Goal: Information Seeking & Learning: Find specific fact

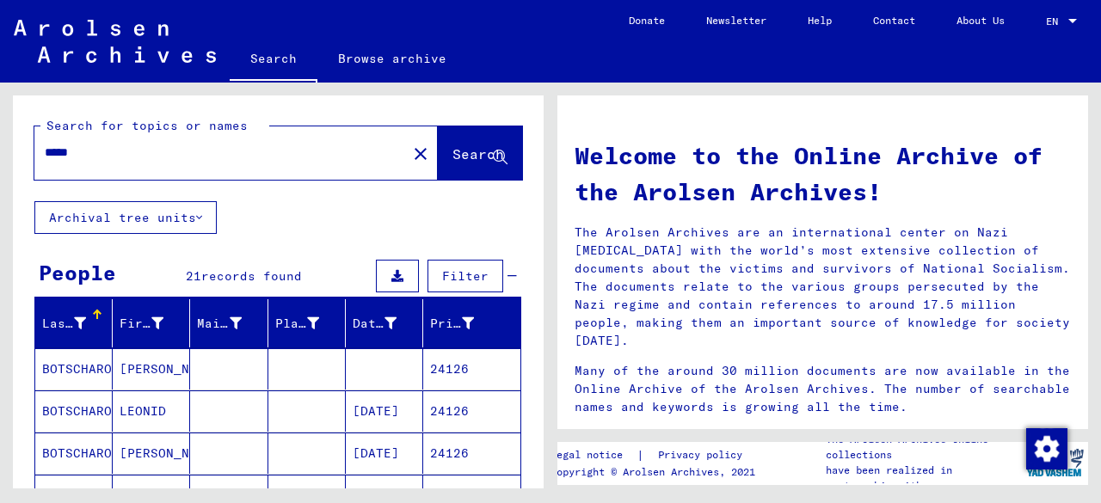
click at [186, 161] on input "*****" at bounding box center [215, 153] width 341 height 18
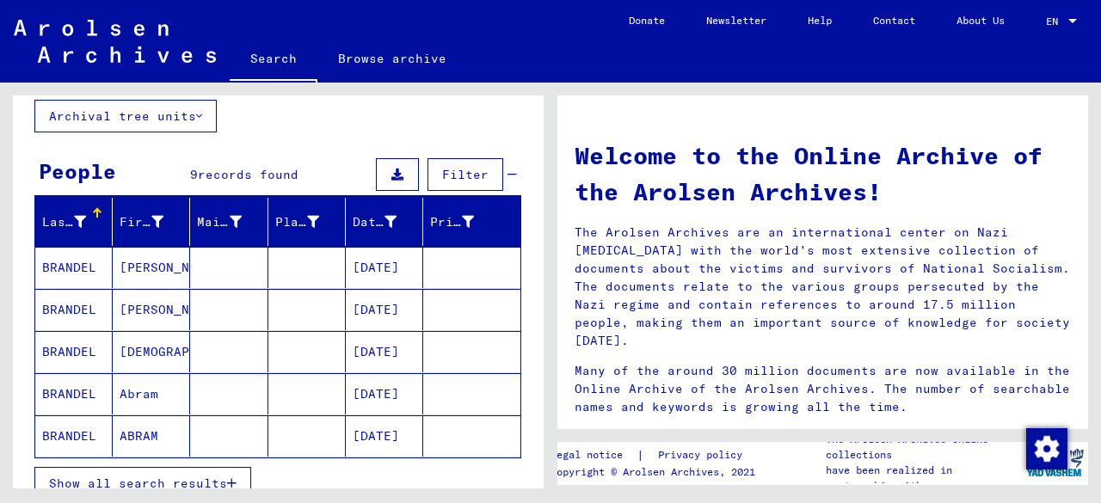
scroll to position [171, 0]
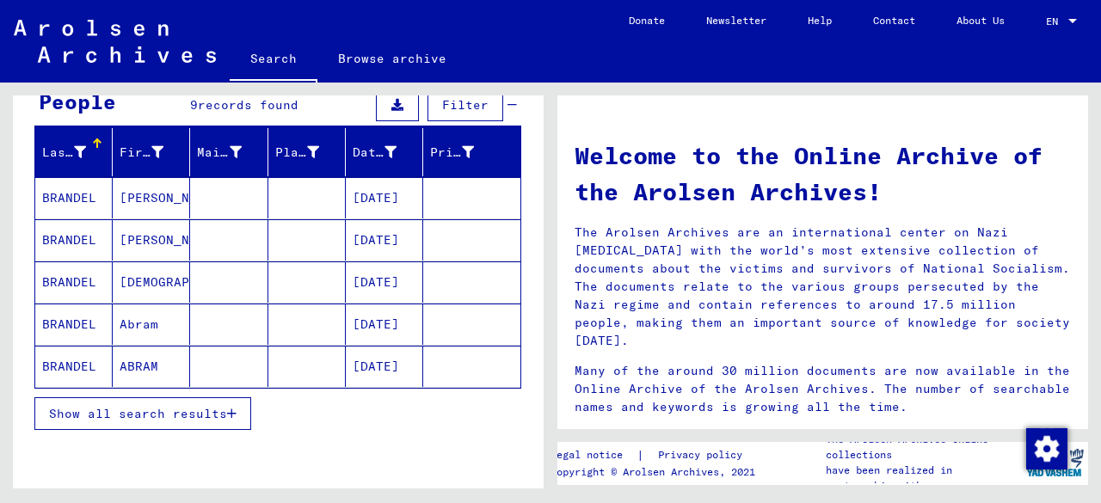
click at [223, 409] on span "Show all search results" at bounding box center [138, 413] width 178 height 15
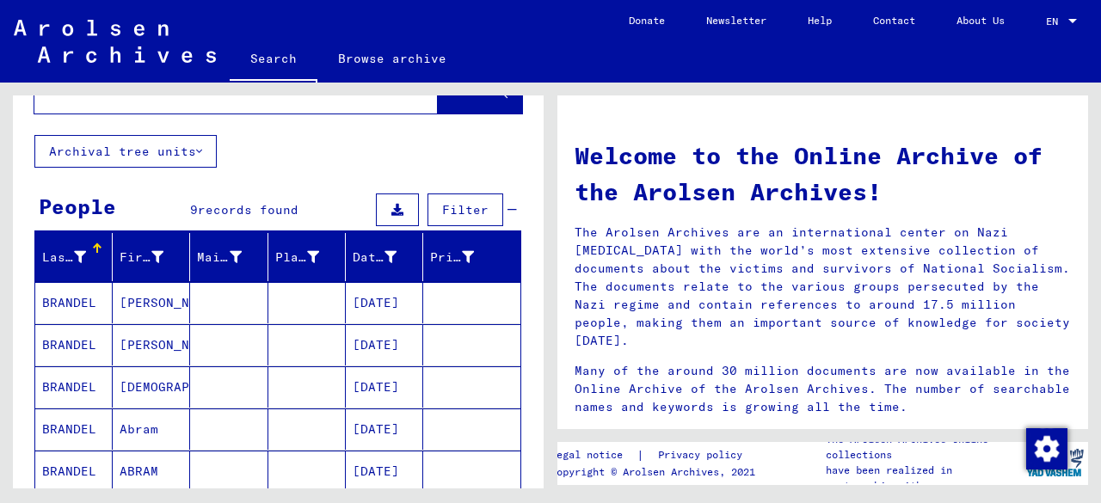
scroll to position [0, 0]
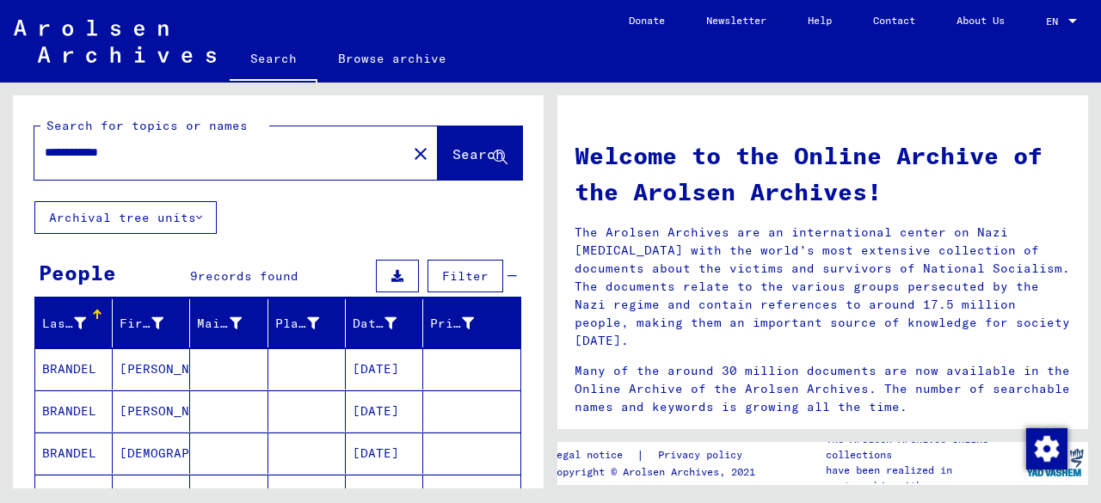
click at [241, 156] on input "**********" at bounding box center [215, 153] width 341 height 18
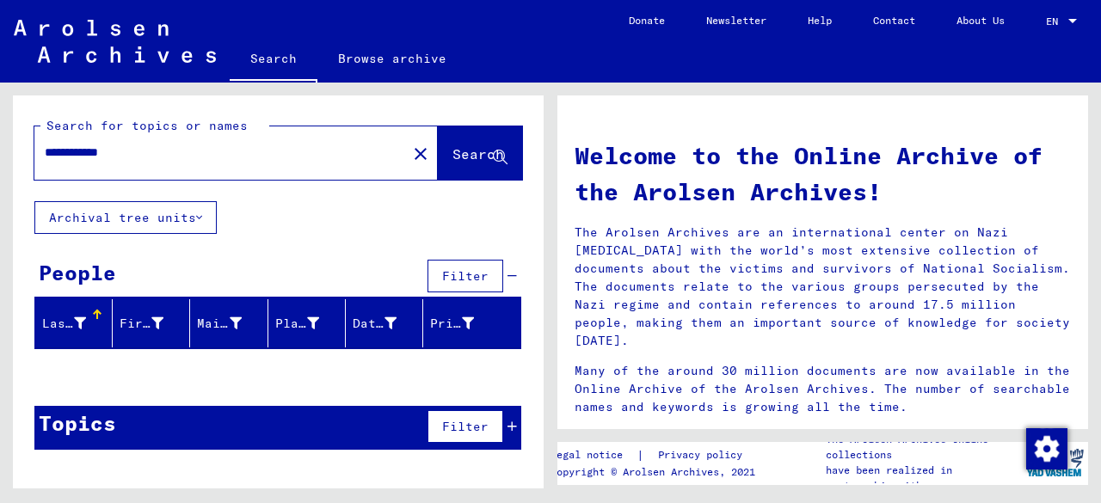
click at [98, 152] on input "**********" at bounding box center [215, 153] width 341 height 18
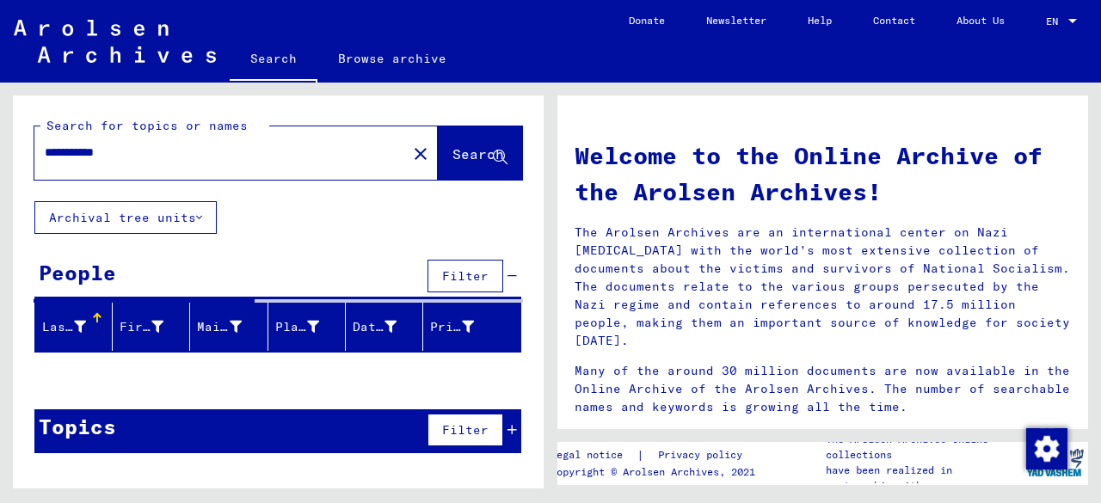
click at [75, 153] on input "**********" at bounding box center [215, 153] width 341 height 18
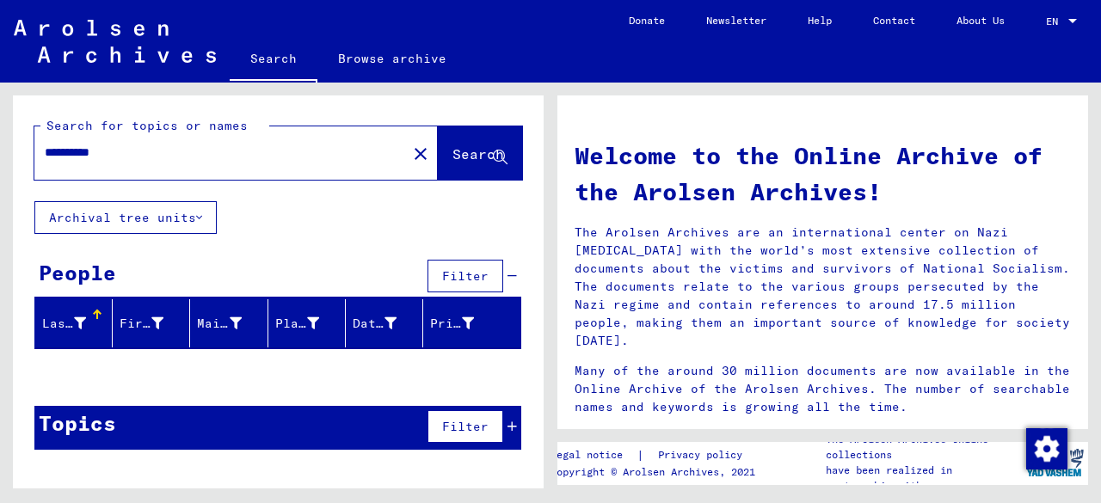
type input "**********"
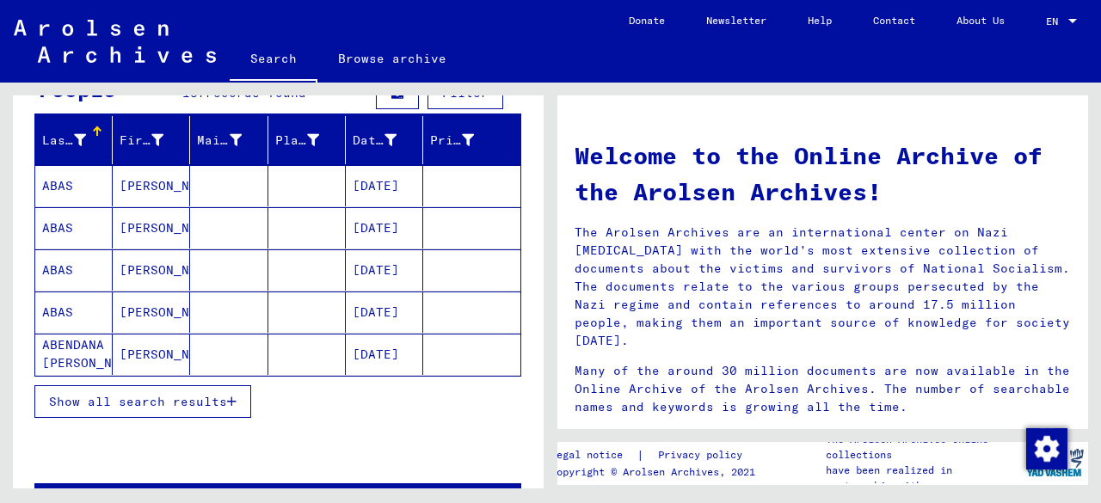
scroll to position [185, 0]
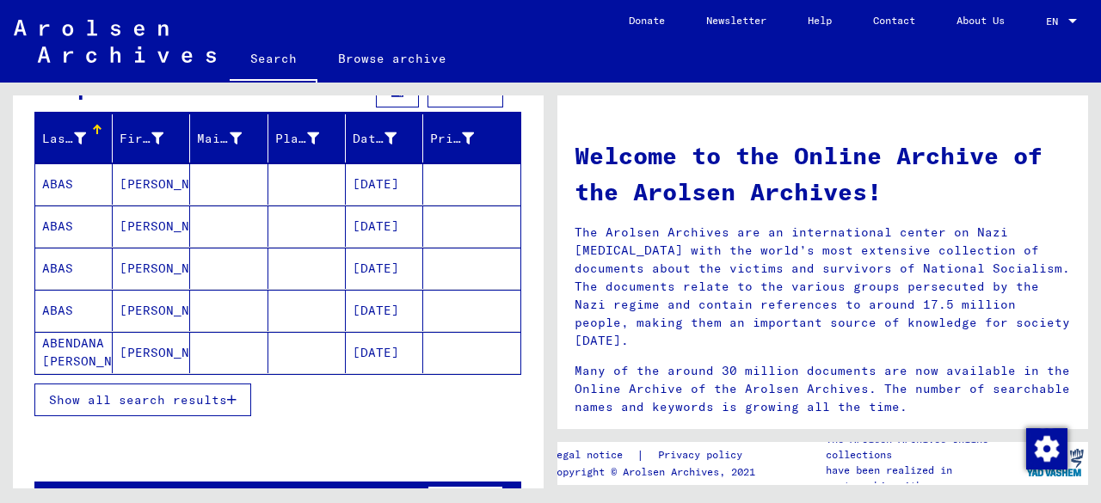
click at [162, 385] on button "Show all search results" at bounding box center [142, 400] width 217 height 33
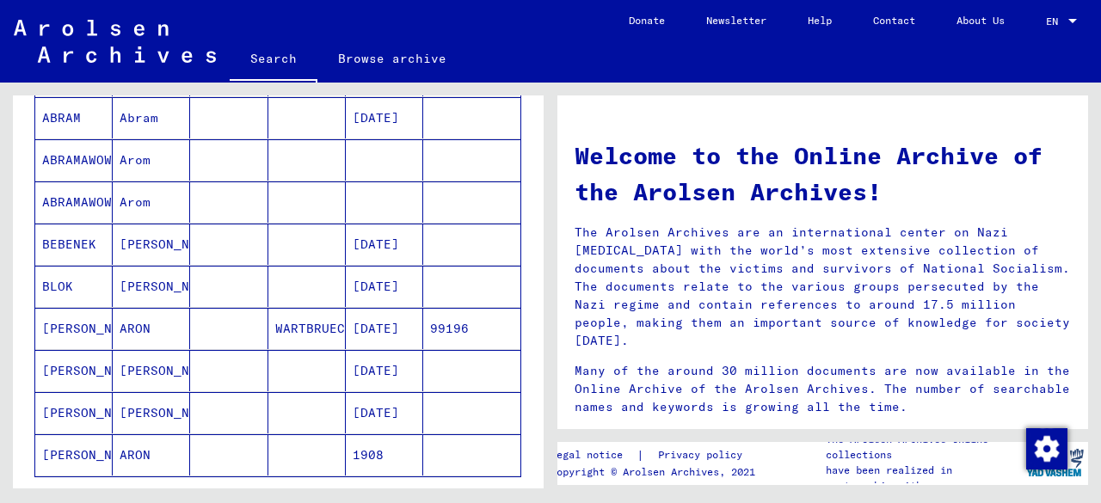
scroll to position [1053, 0]
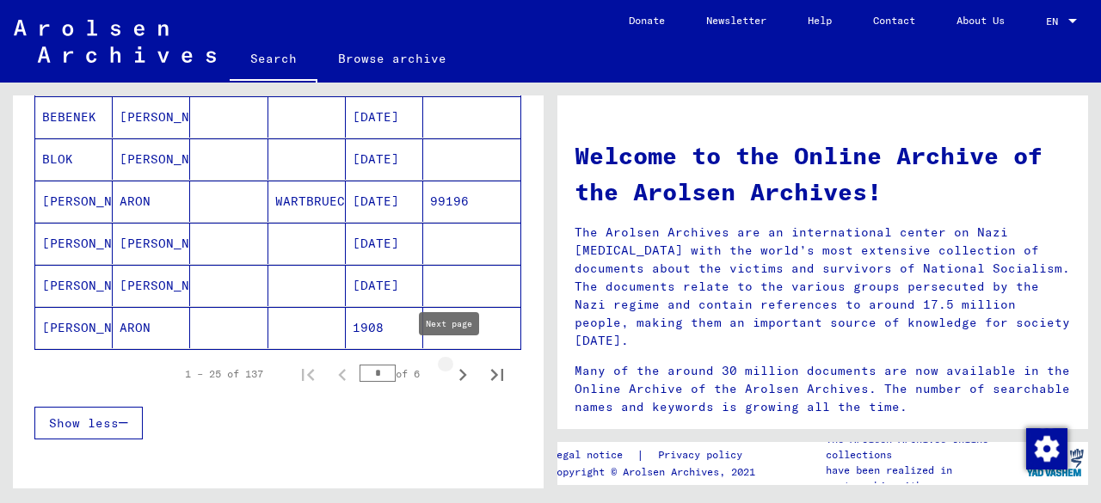
click at [451, 364] on icon "Next page" at bounding box center [463, 375] width 24 height 24
type input "*"
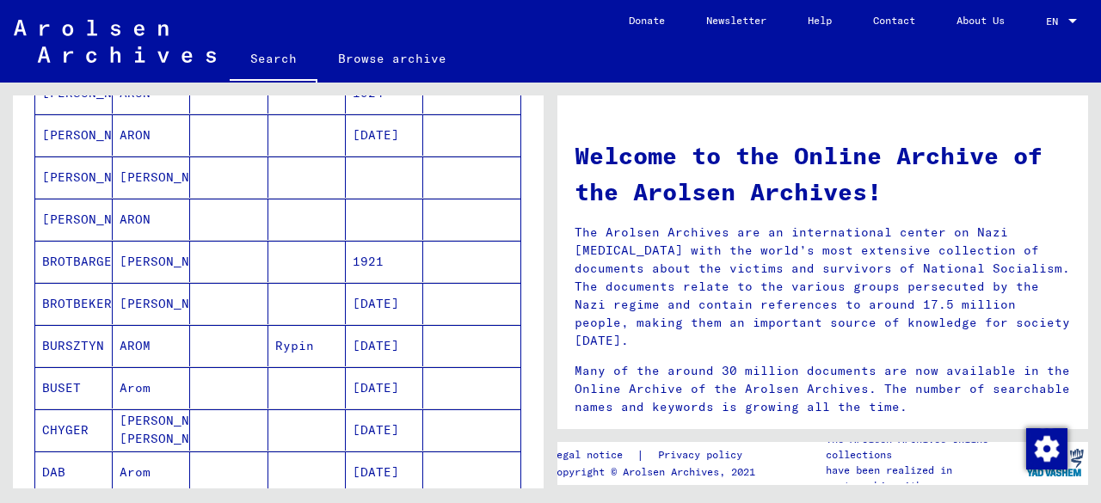
scroll to position [242, 0]
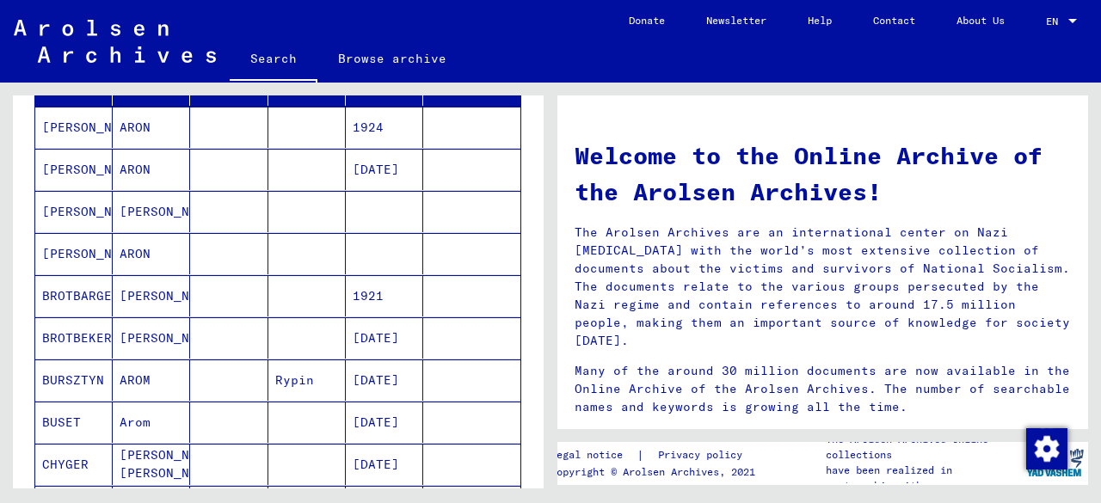
click at [372, 209] on mat-cell at bounding box center [384, 211] width 77 height 41
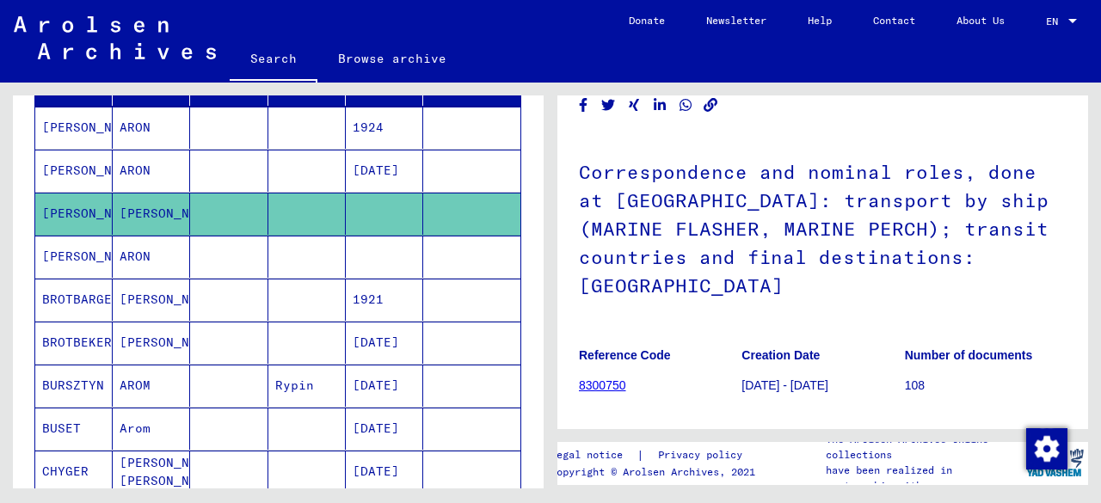
scroll to position [48, 0]
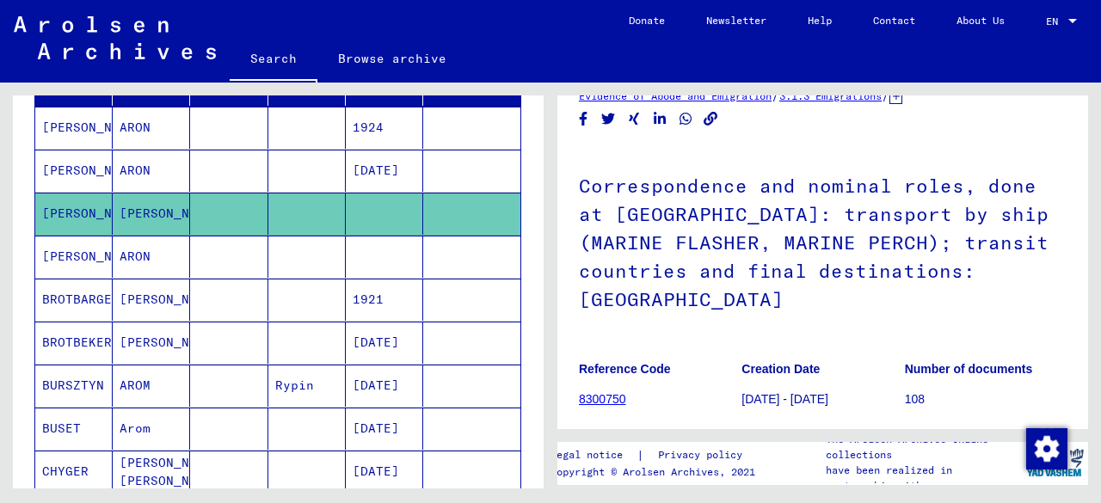
click at [375, 242] on mat-cell at bounding box center [384, 257] width 77 height 42
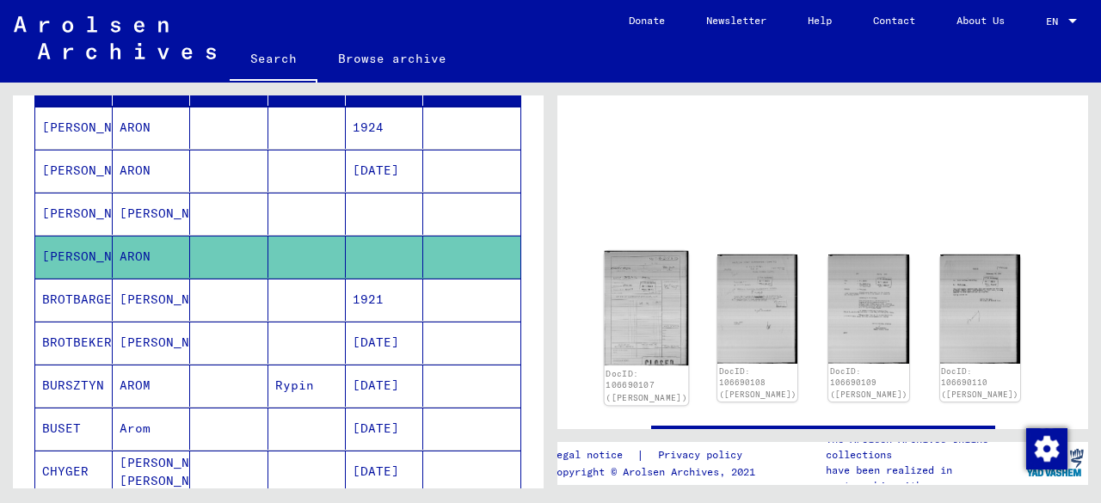
click at [635, 317] on img at bounding box center [647, 308] width 84 height 114
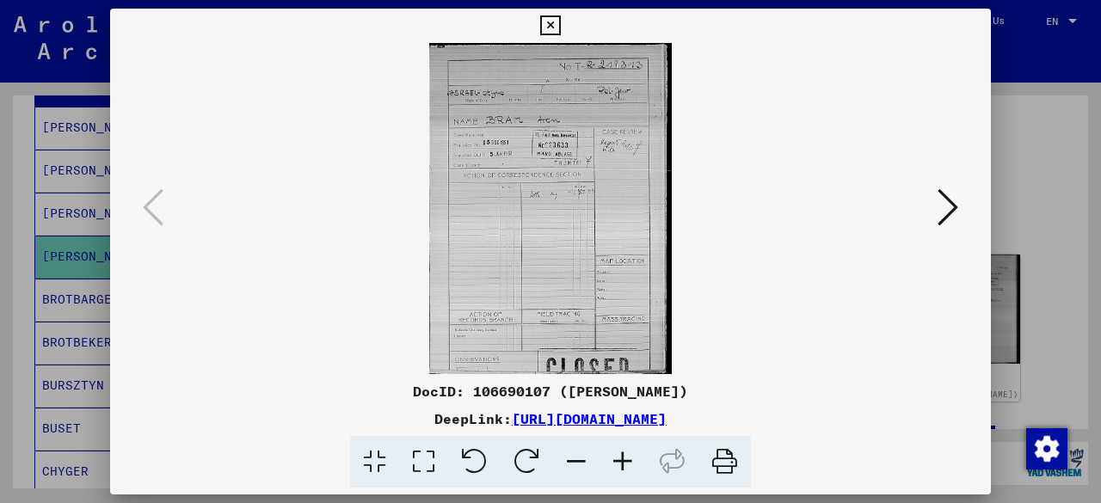
click at [619, 456] on icon at bounding box center [623, 462] width 46 height 52
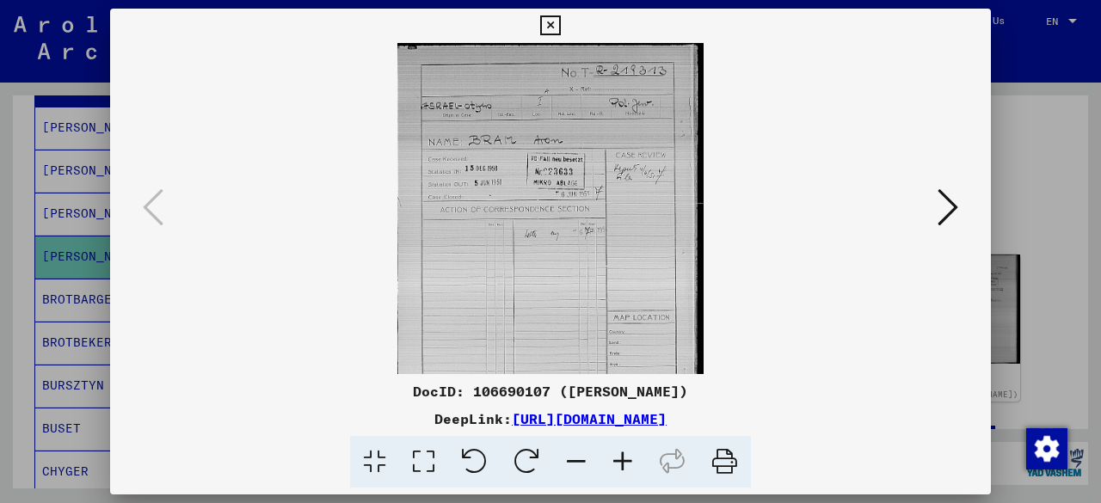
click at [619, 456] on icon at bounding box center [623, 462] width 46 height 52
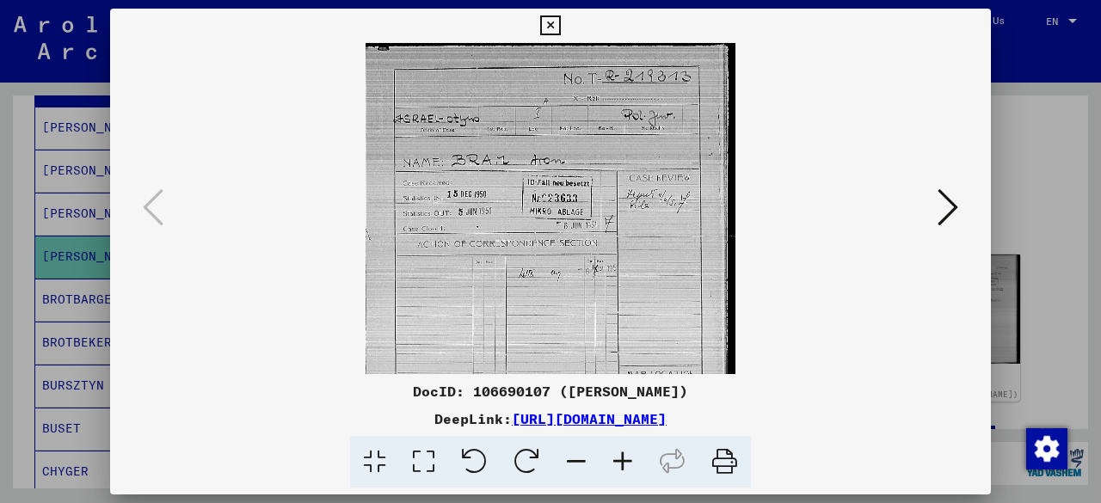
click at [619, 456] on icon at bounding box center [623, 462] width 46 height 52
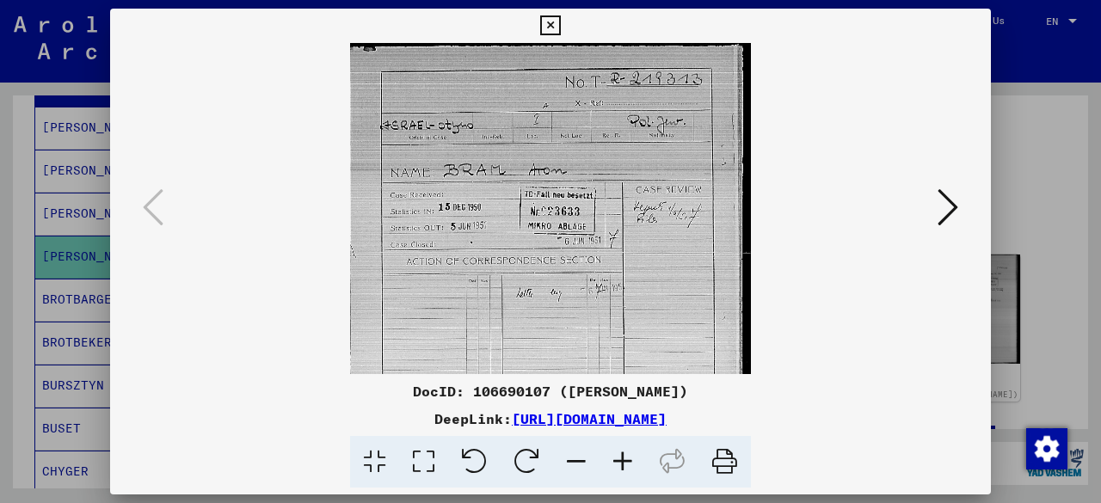
click at [619, 456] on icon at bounding box center [623, 462] width 46 height 52
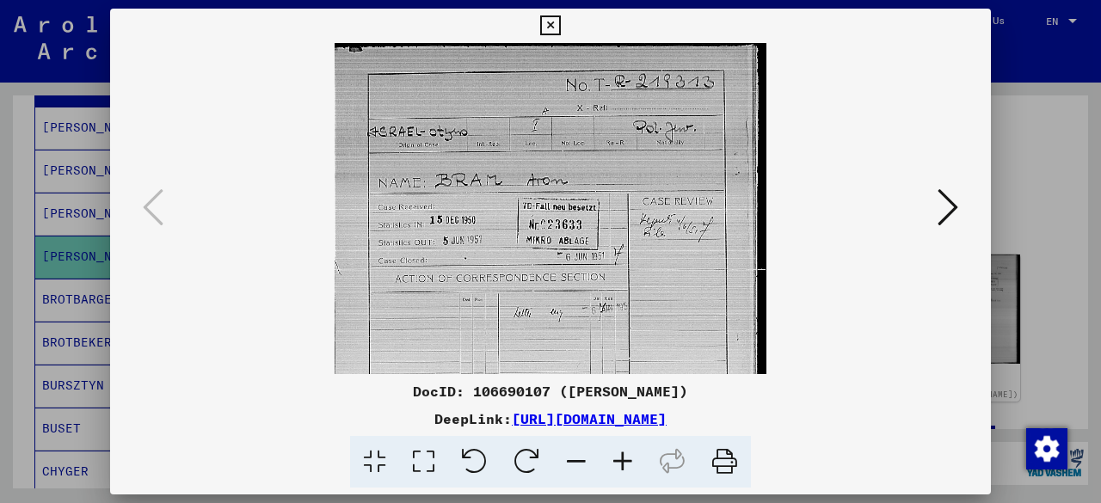
click at [619, 456] on icon at bounding box center [623, 462] width 46 height 52
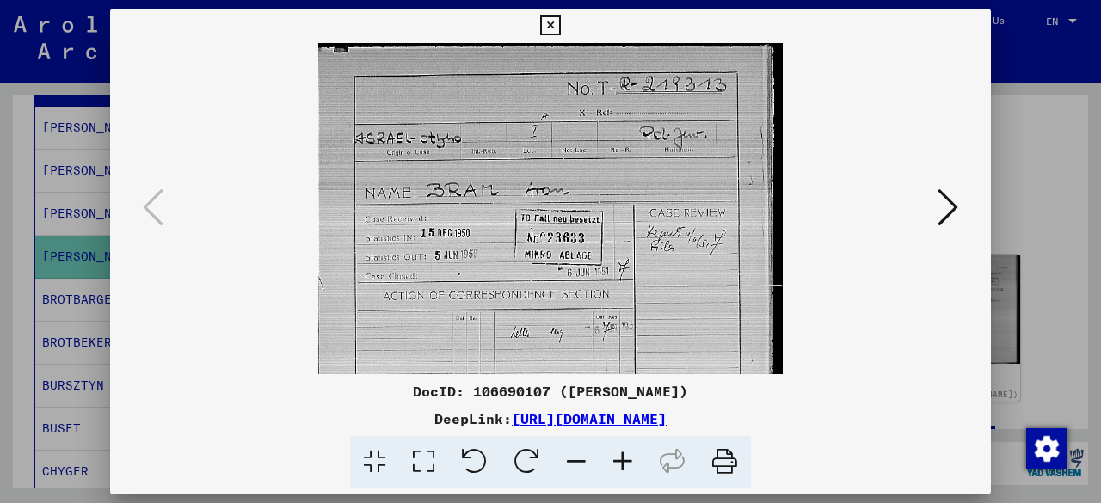
click at [619, 456] on icon at bounding box center [623, 462] width 46 height 52
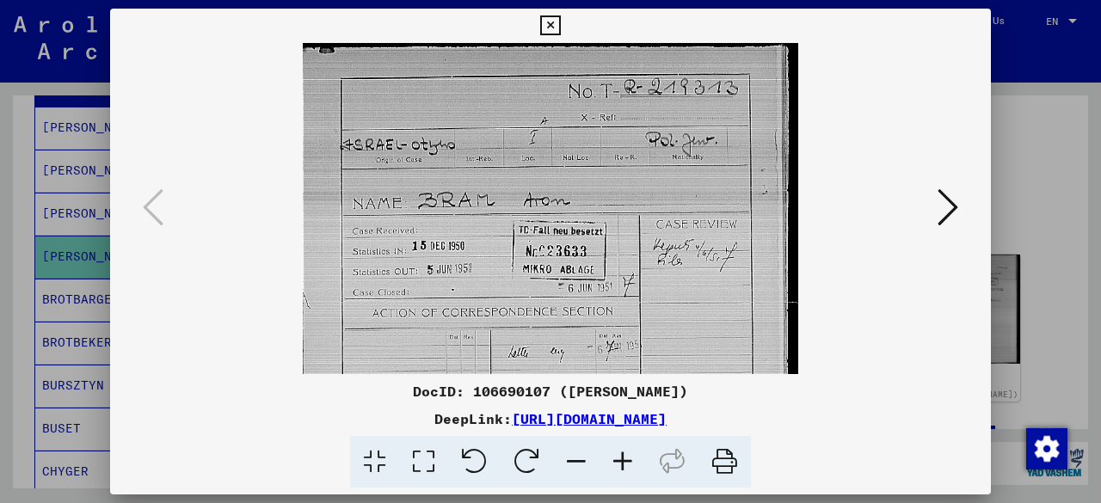
click at [673, 254] on img at bounding box center [550, 380] width 495 height 675
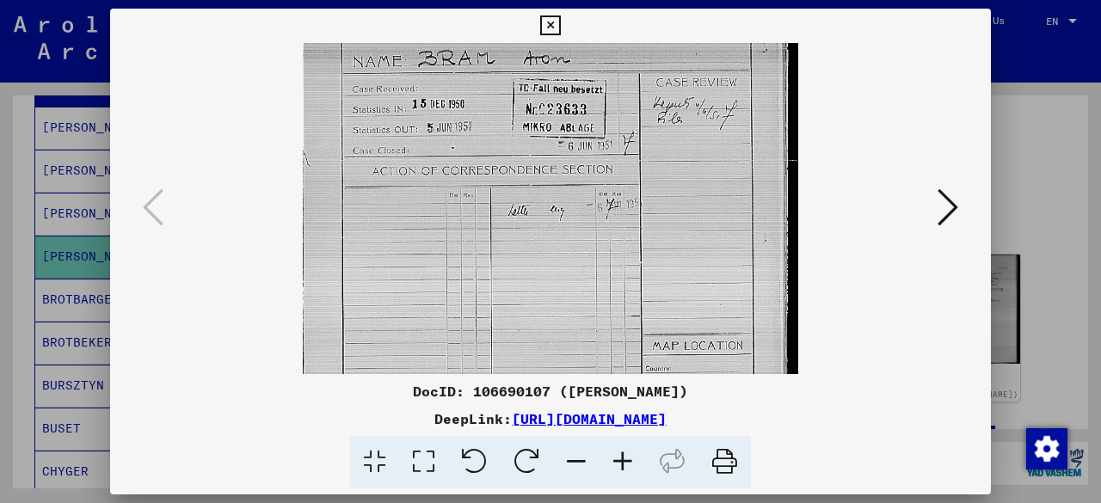
scroll to position [153, 0]
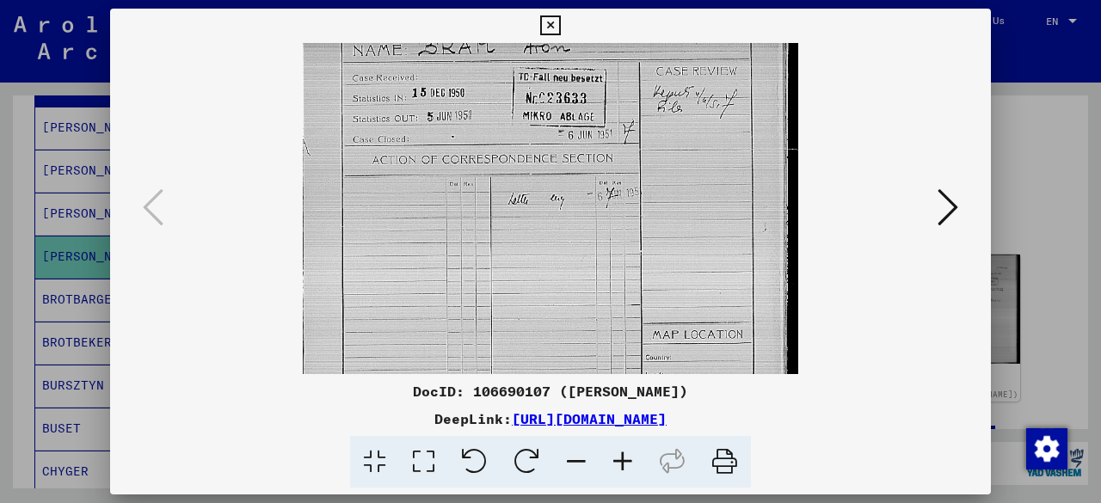
drag, startPoint x: 673, startPoint y: 254, endPoint x: 664, endPoint y: 104, distance: 149.9
click at [664, 104] on img at bounding box center [550, 227] width 495 height 675
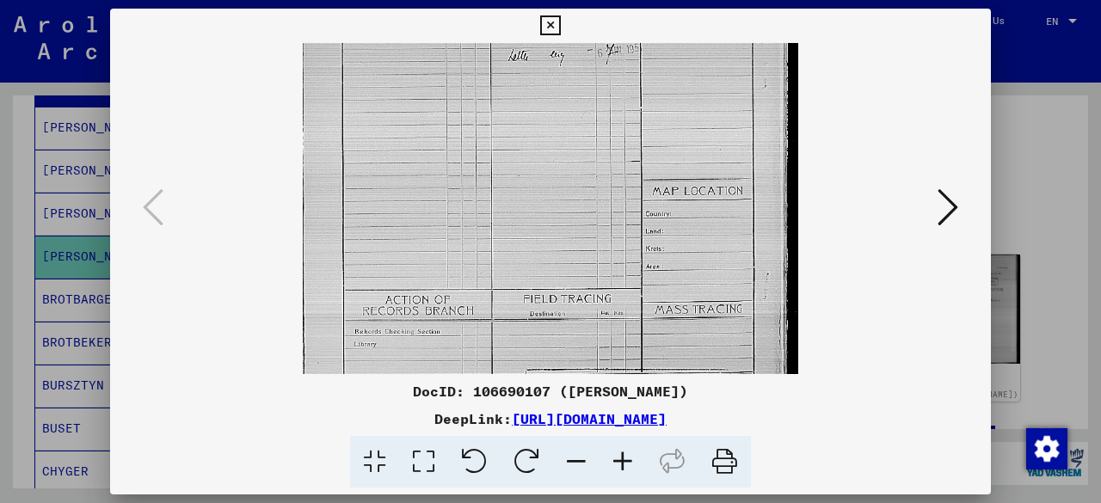
scroll to position [308, 0]
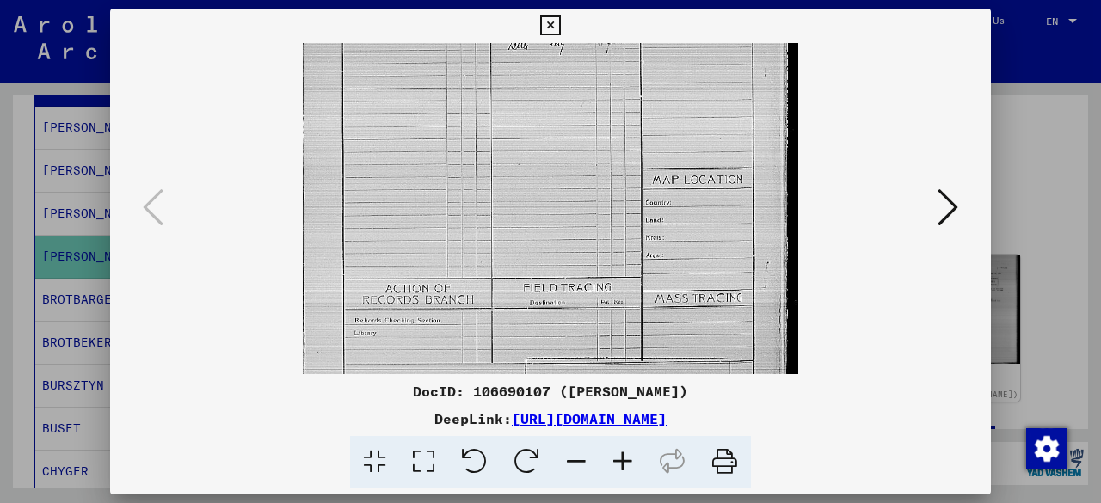
drag, startPoint x: 685, startPoint y: 188, endPoint x: 678, endPoint y: 40, distance: 148.1
click at [678, 40] on div "DocID: 106690107 ([PERSON_NAME]) DeepLink: [URL][DOMAIN_NAME]" at bounding box center [550, 249] width 881 height 480
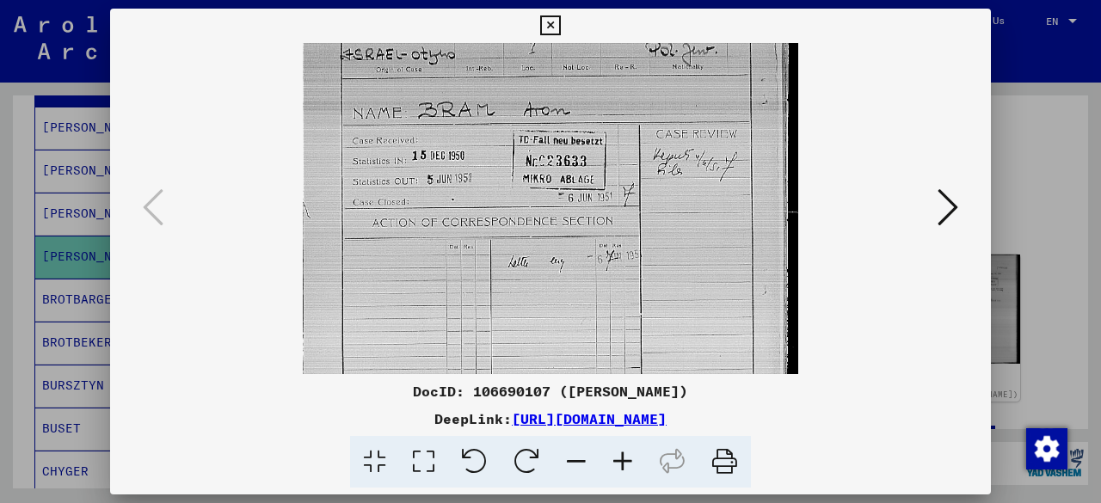
drag, startPoint x: 685, startPoint y: 180, endPoint x: 707, endPoint y: 288, distance: 110.7
click at [707, 288] on img at bounding box center [550, 290] width 495 height 675
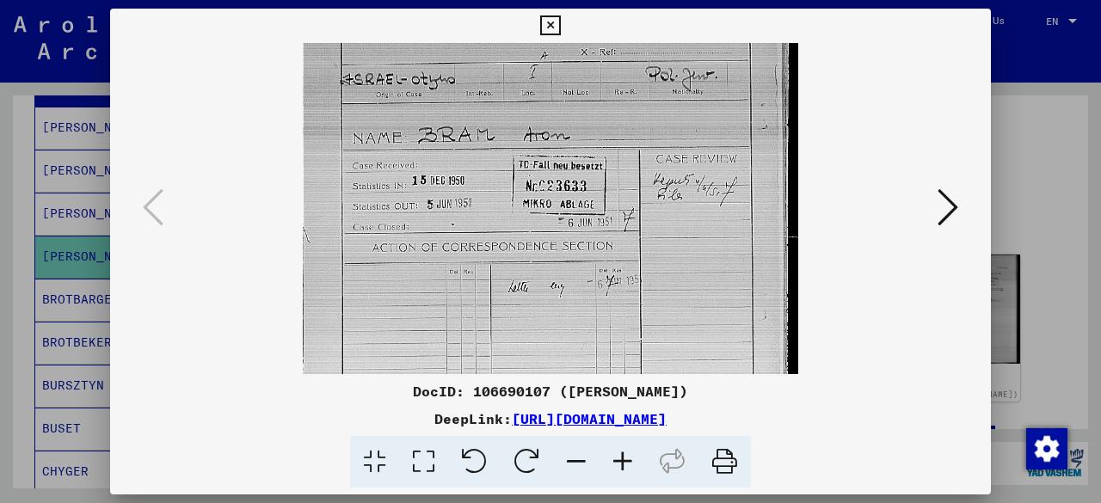
scroll to position [0, 0]
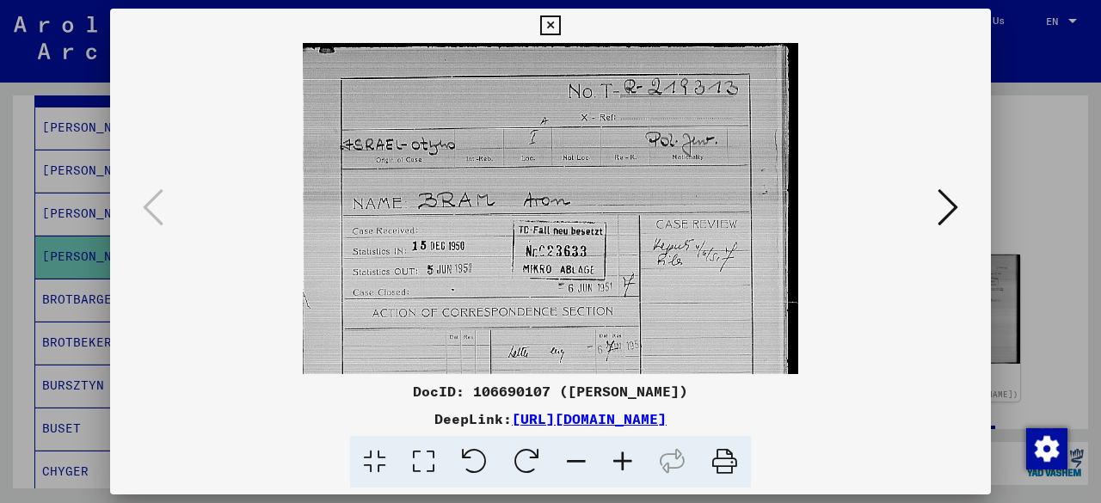
drag, startPoint x: 711, startPoint y: 251, endPoint x: 714, endPoint y: 376, distance: 124.8
click at [714, 376] on div "DocID: 106690107 ([PERSON_NAME]) DeepLink: [URL][DOMAIN_NAME]" at bounding box center [550, 249] width 881 height 480
click at [948, 218] on icon at bounding box center [948, 207] width 21 height 41
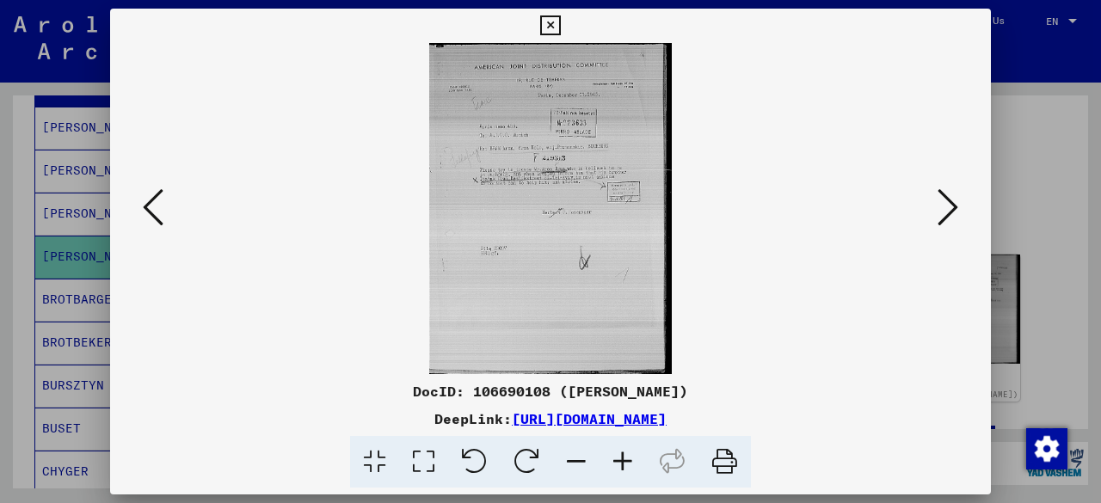
click at [619, 450] on icon at bounding box center [623, 462] width 46 height 52
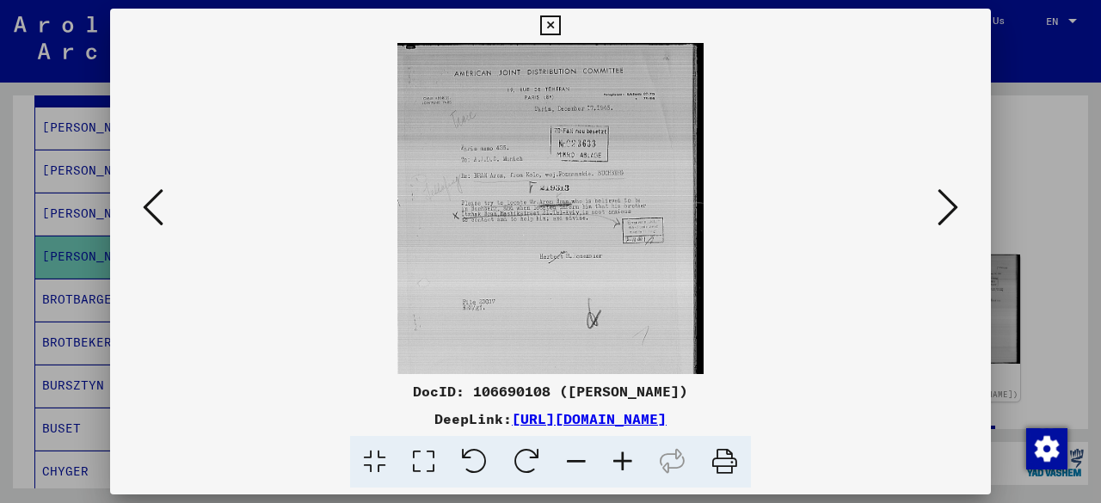
click at [619, 450] on icon at bounding box center [623, 462] width 46 height 52
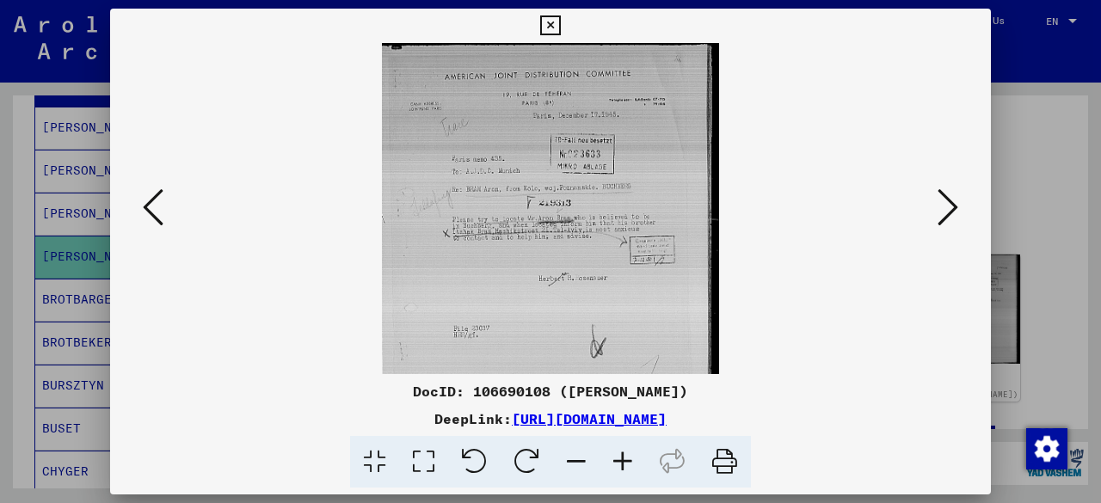
click at [619, 450] on icon at bounding box center [623, 462] width 46 height 52
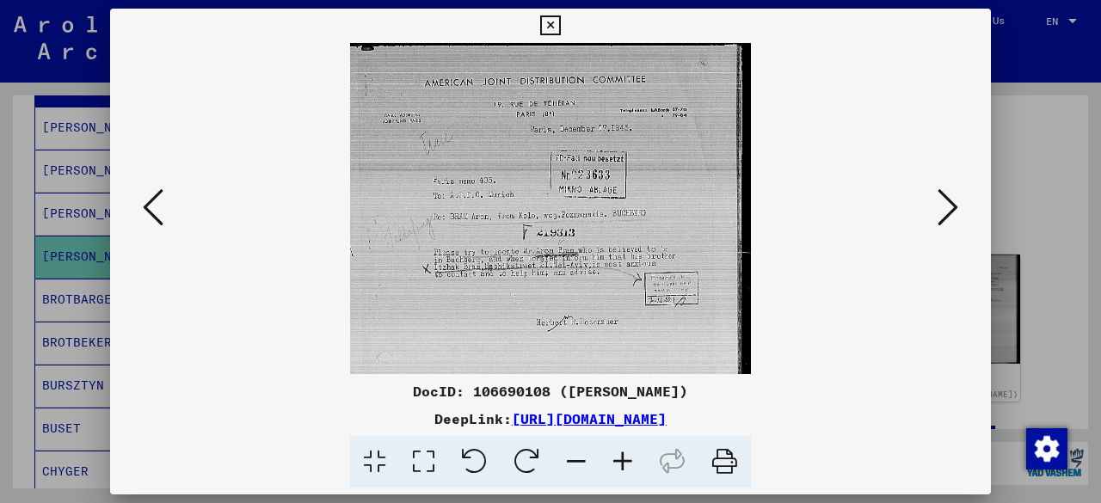
click at [619, 450] on icon at bounding box center [623, 462] width 46 height 52
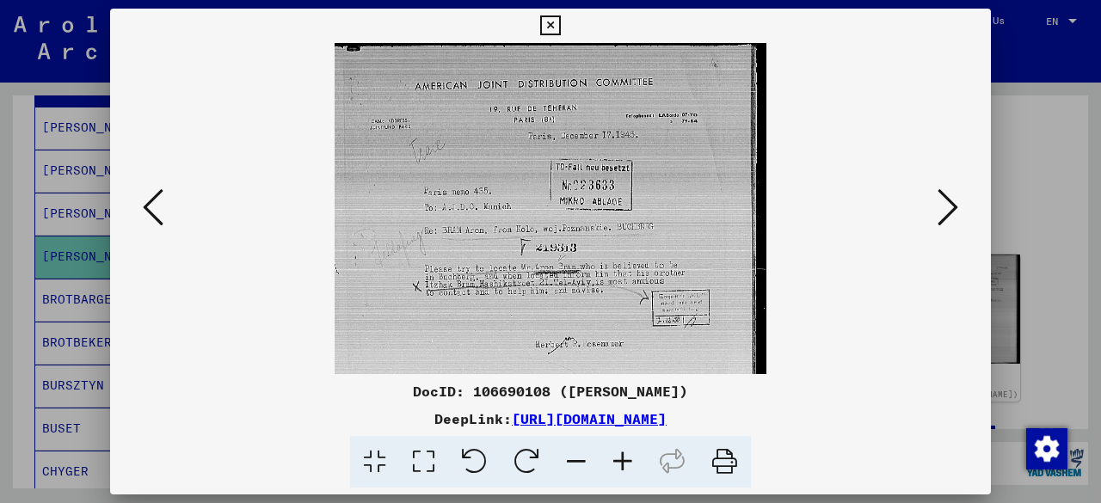
click at [619, 450] on icon at bounding box center [623, 462] width 46 height 52
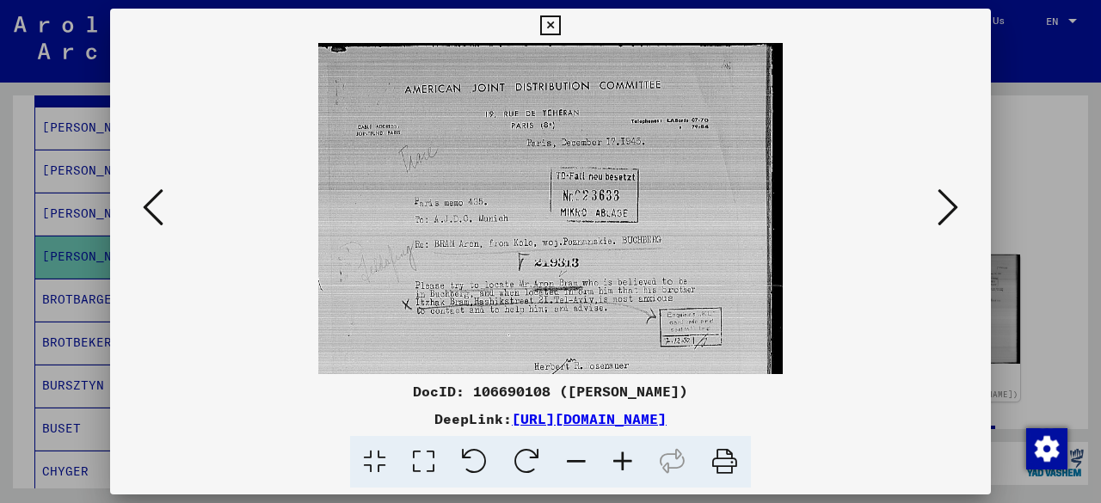
click at [619, 450] on icon at bounding box center [623, 462] width 46 height 52
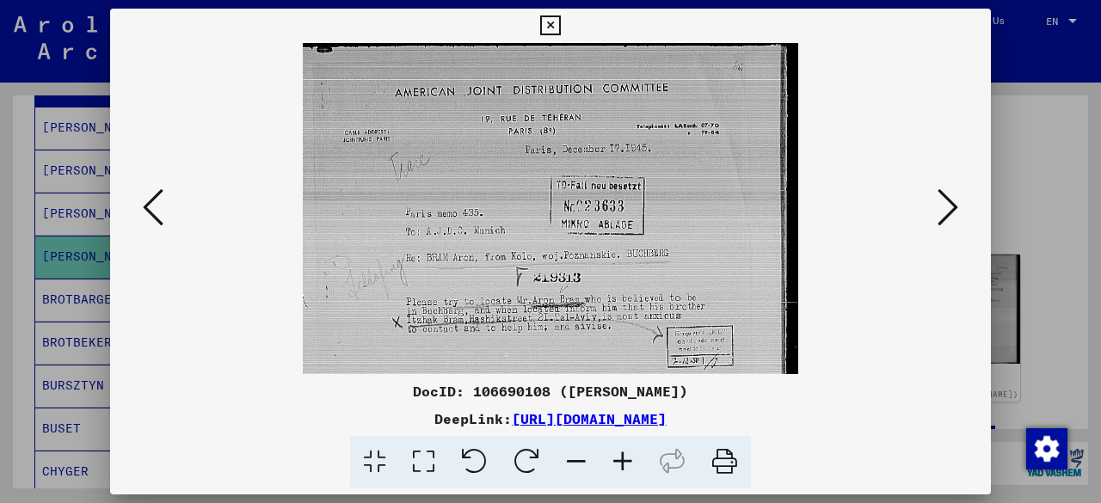
click at [619, 450] on icon at bounding box center [623, 462] width 46 height 52
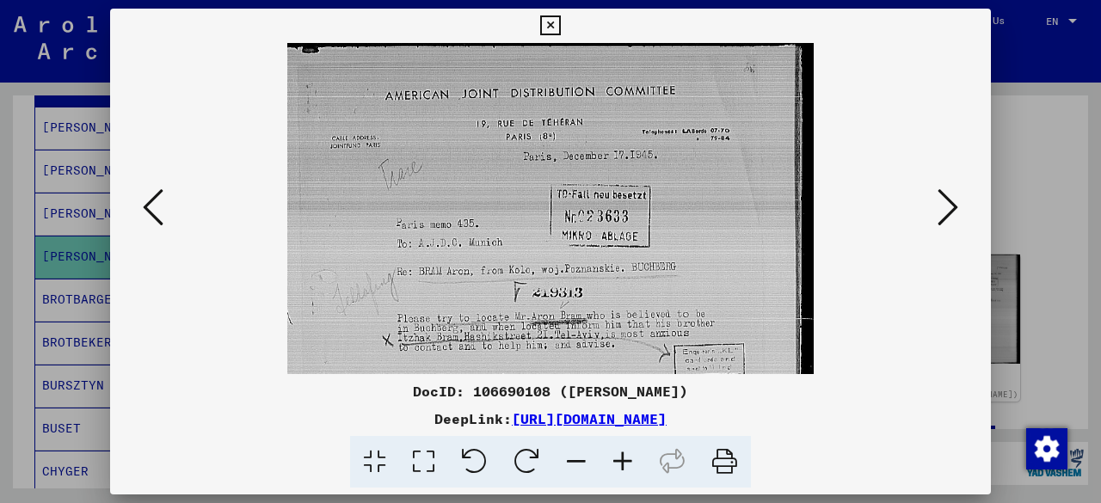
click at [619, 450] on icon at bounding box center [623, 462] width 46 height 52
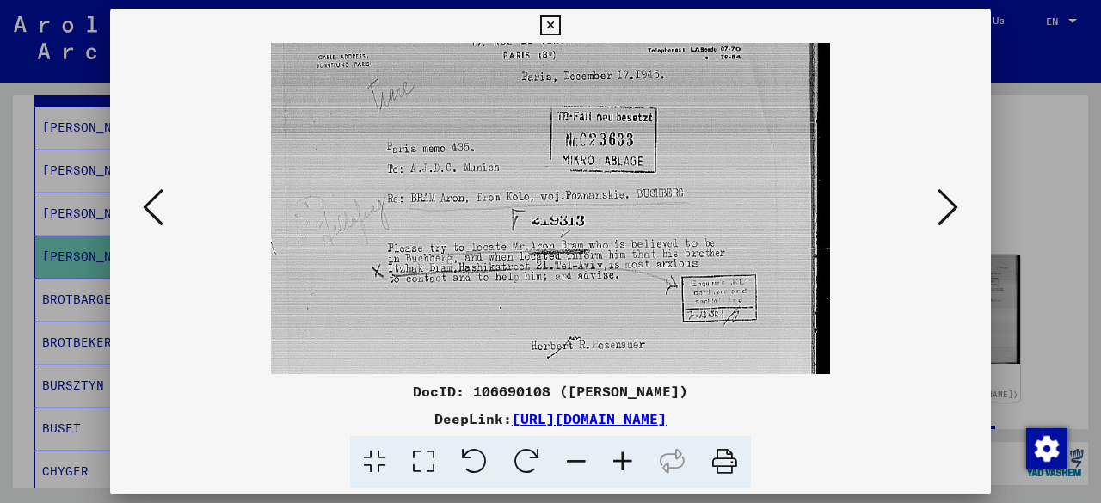
scroll to position [107, 0]
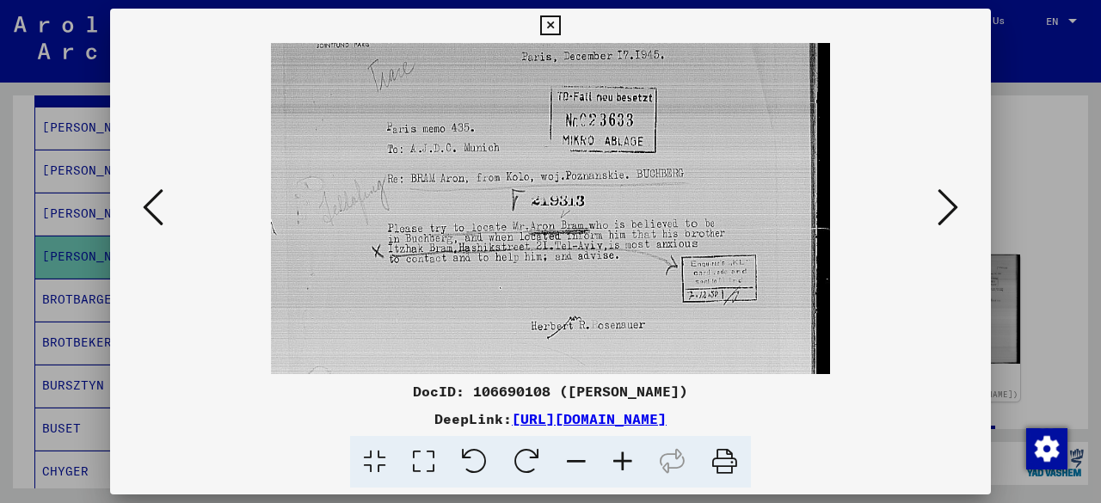
drag, startPoint x: 625, startPoint y: 311, endPoint x: 626, endPoint y: 207, distance: 103.2
click at [626, 207] on img at bounding box center [550, 316] width 558 height 761
click at [544, 18] on icon at bounding box center [550, 25] width 20 height 21
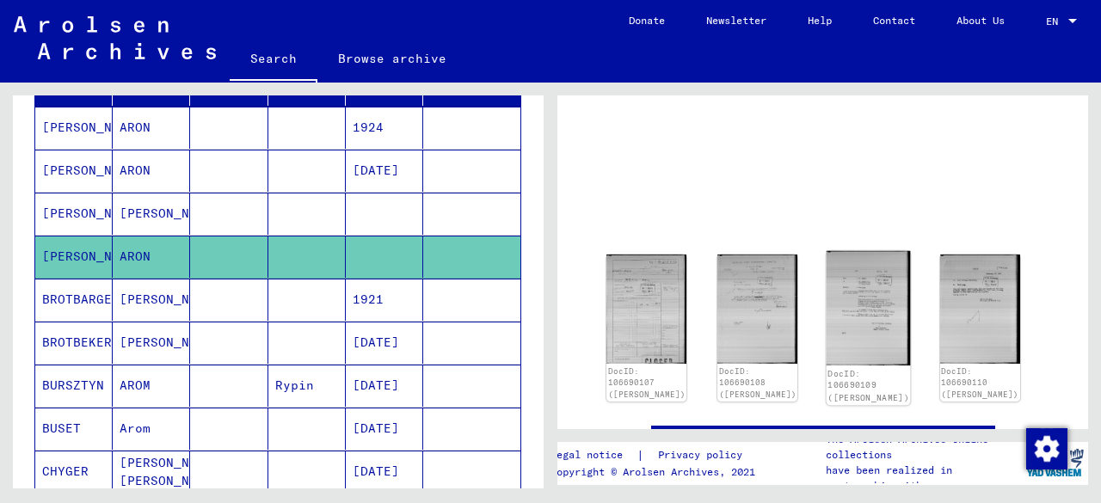
click at [877, 326] on img at bounding box center [869, 308] width 84 height 114
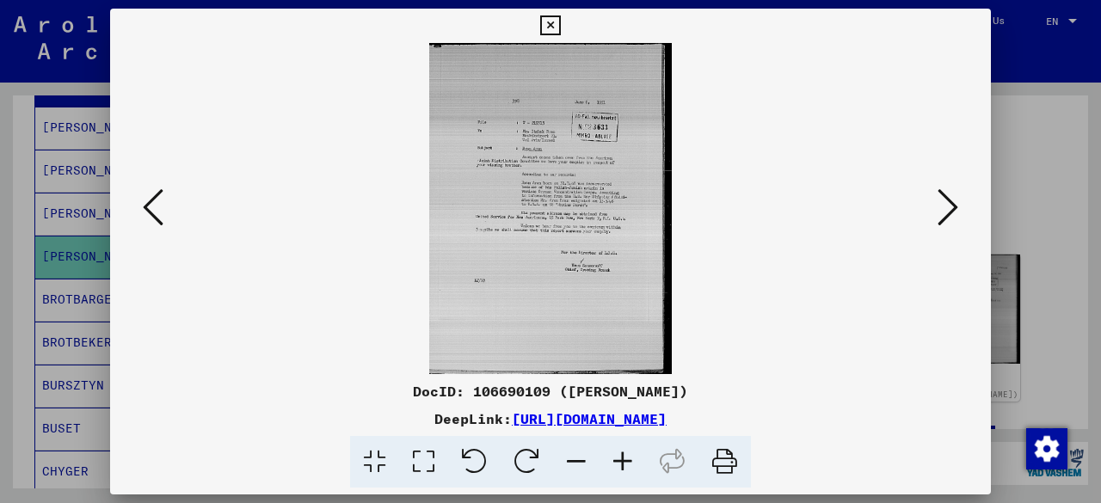
click at [629, 458] on icon at bounding box center [623, 462] width 46 height 52
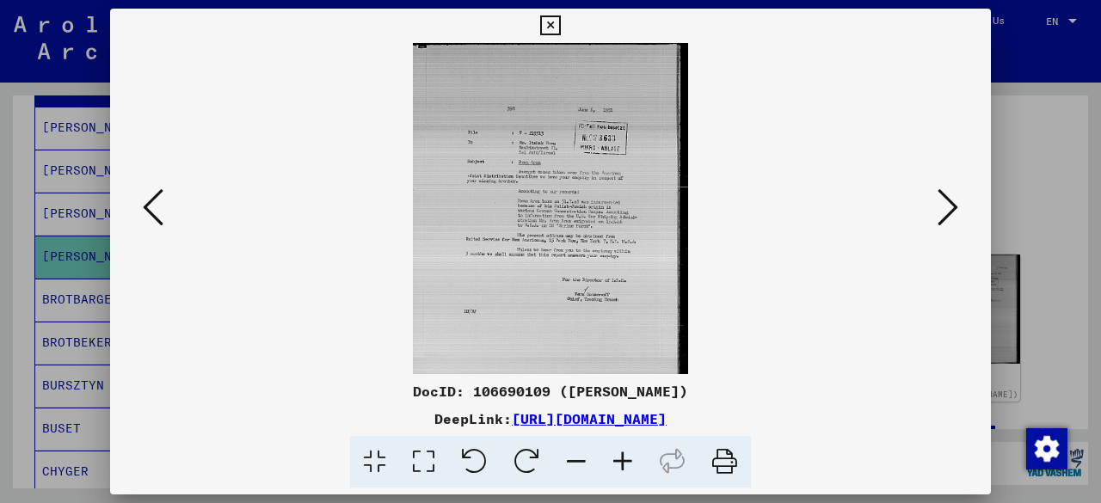
click at [629, 458] on icon at bounding box center [623, 462] width 46 height 52
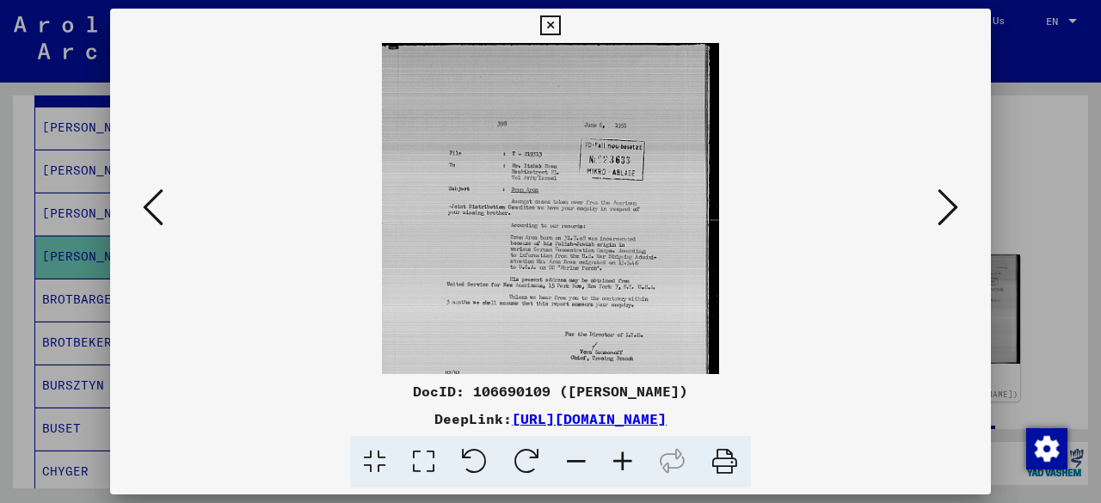
click at [629, 458] on icon at bounding box center [623, 462] width 46 height 52
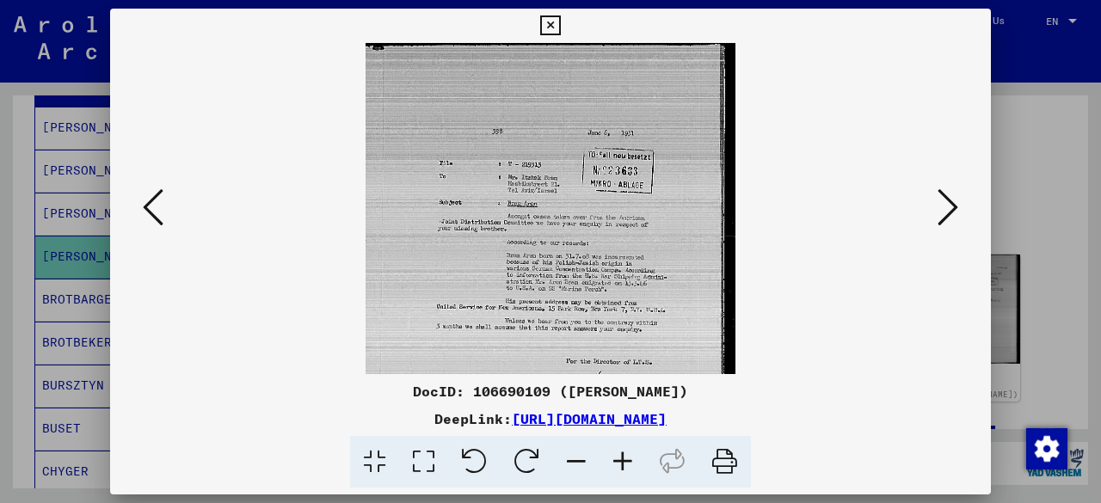
click at [629, 458] on icon at bounding box center [623, 462] width 46 height 52
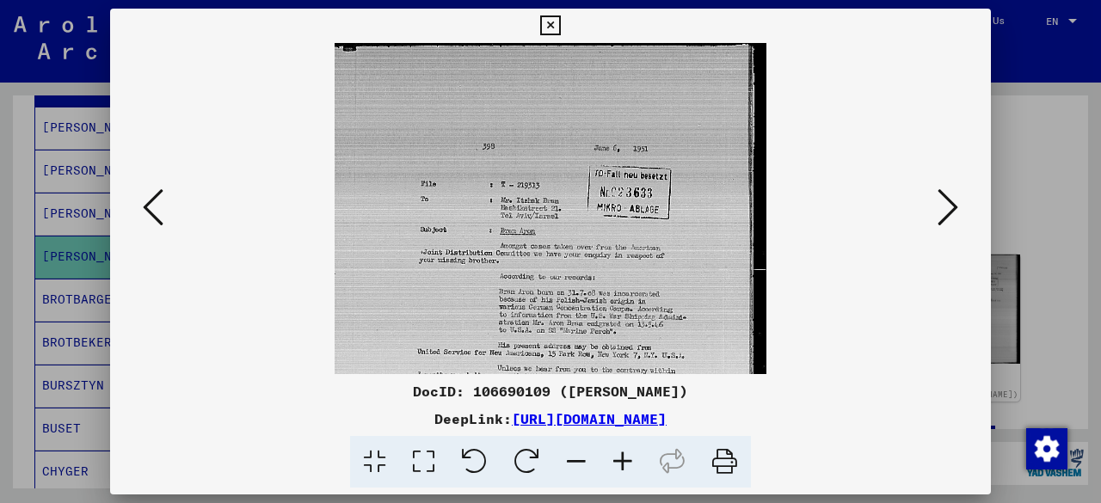
click at [629, 458] on icon at bounding box center [623, 462] width 46 height 52
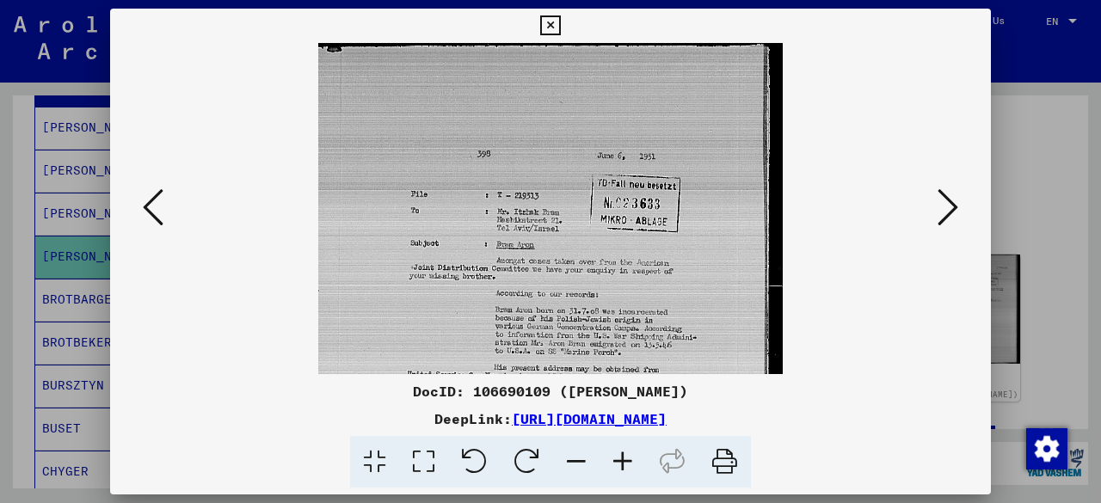
click at [629, 458] on icon at bounding box center [623, 462] width 46 height 52
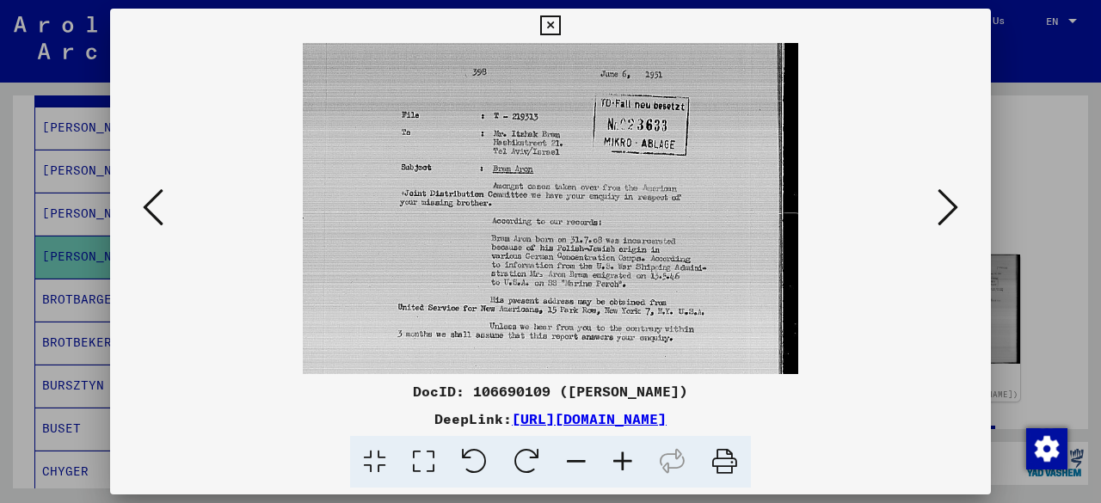
scroll to position [119, 0]
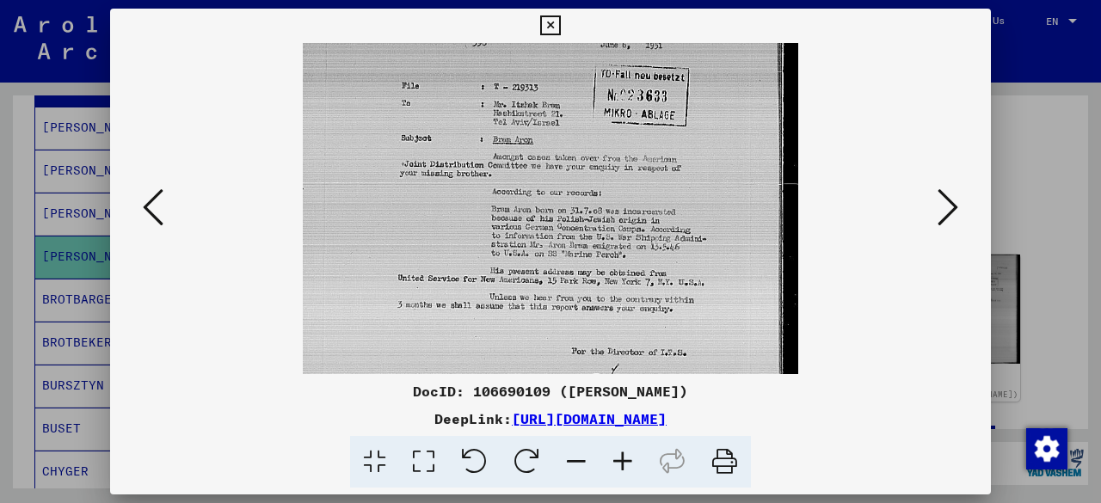
drag, startPoint x: 639, startPoint y: 316, endPoint x: 640, endPoint y: 199, distance: 117.0
click at [640, 199] on img at bounding box center [550, 261] width 495 height 675
click at [620, 465] on icon at bounding box center [623, 462] width 46 height 52
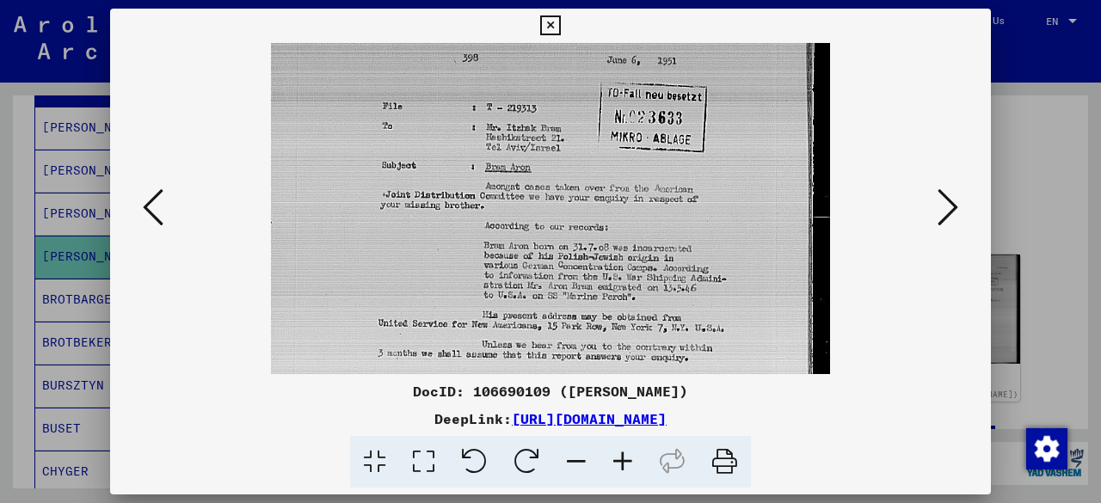
click at [620, 465] on icon at bounding box center [623, 462] width 46 height 52
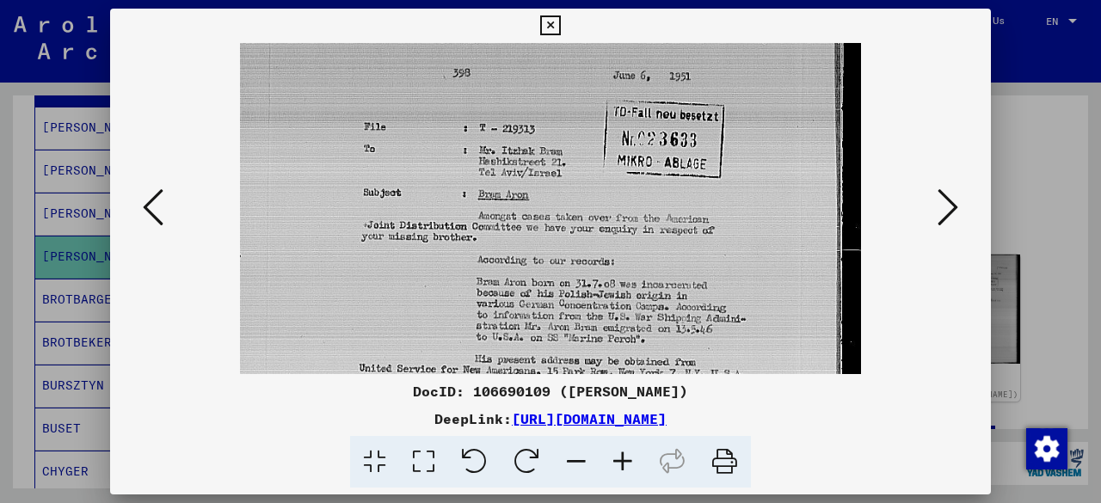
click at [620, 465] on icon at bounding box center [623, 462] width 46 height 52
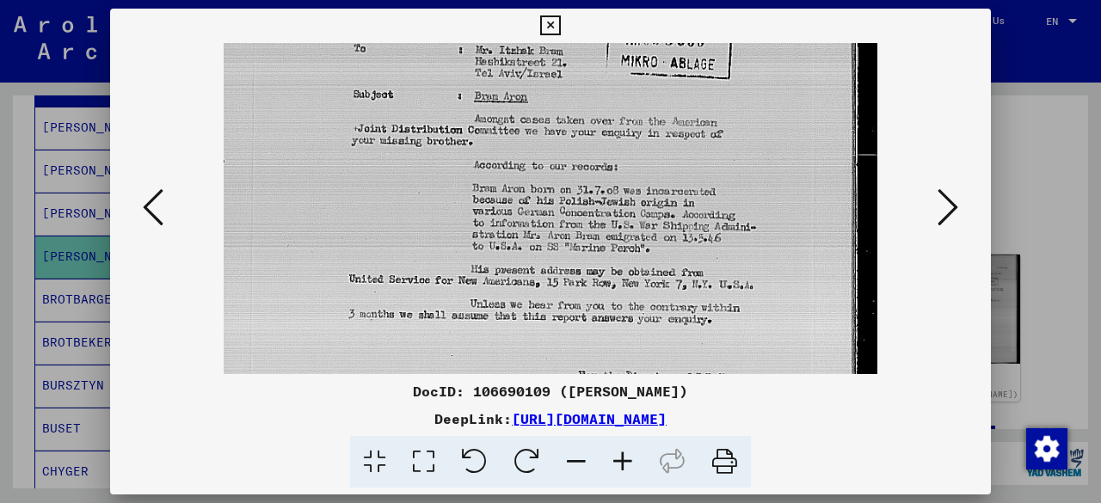
scroll to position [232, 0]
drag, startPoint x: 709, startPoint y: 321, endPoint x: 709, endPoint y: 211, distance: 110.1
click at [709, 211] on img at bounding box center [550, 256] width 653 height 890
click at [551, 25] on icon at bounding box center [550, 25] width 20 height 21
